Goal: Task Accomplishment & Management: Complete application form

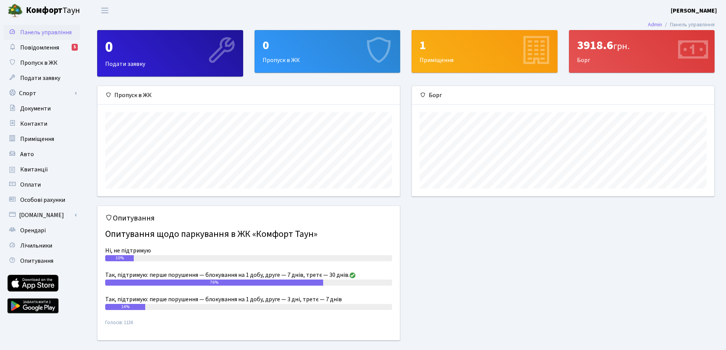
scroll to position [110, 302]
click at [308, 50] on div "0" at bounding box center [327, 45] width 130 height 14
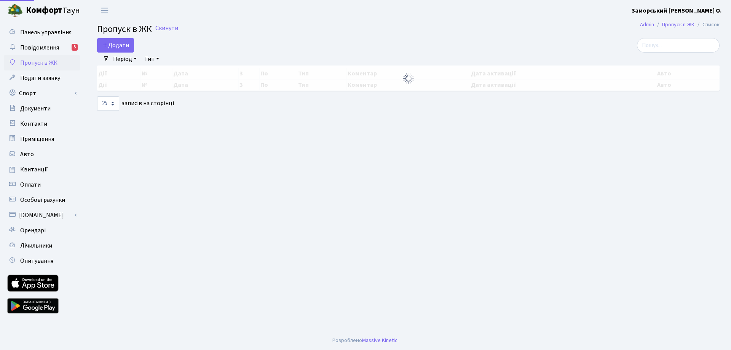
select select "25"
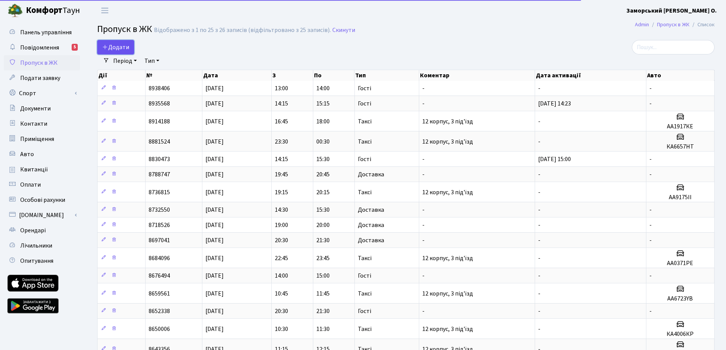
click at [117, 50] on span "Додати" at bounding box center [115, 47] width 27 height 8
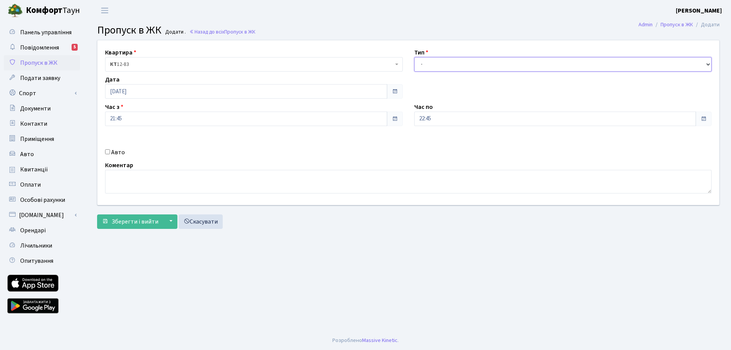
drag, startPoint x: 460, startPoint y: 63, endPoint x: 460, endPoint y: 71, distance: 8.4
click at [460, 63] on select "- Доставка Таксі Гості Сервіс" at bounding box center [563, 64] width 298 height 14
select select "2"
click at [414, 57] on select "- Доставка Таксі Гості Сервіс" at bounding box center [563, 64] width 298 height 14
click at [118, 152] on label "Авто" at bounding box center [118, 152] width 14 height 9
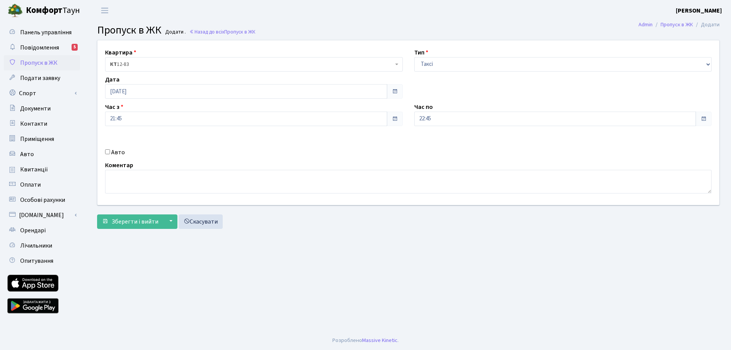
click at [110, 152] on input "Авто" at bounding box center [107, 151] width 5 height 5
checkbox input "true"
click at [436, 144] on input "text" at bounding box center [563, 146] width 298 height 14
type input "R"
type input "КА4781МТ"
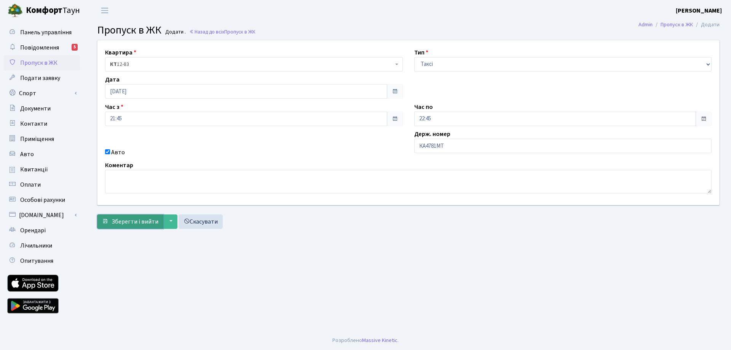
click at [124, 224] on span "Зберегти і вийти" at bounding box center [135, 221] width 47 height 8
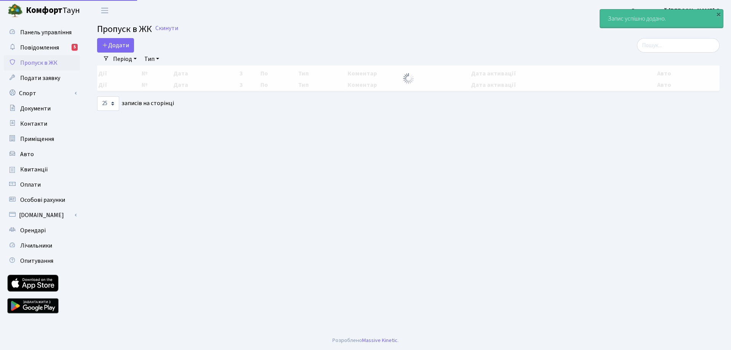
select select "25"
